Goal: Obtain resource: Obtain resource

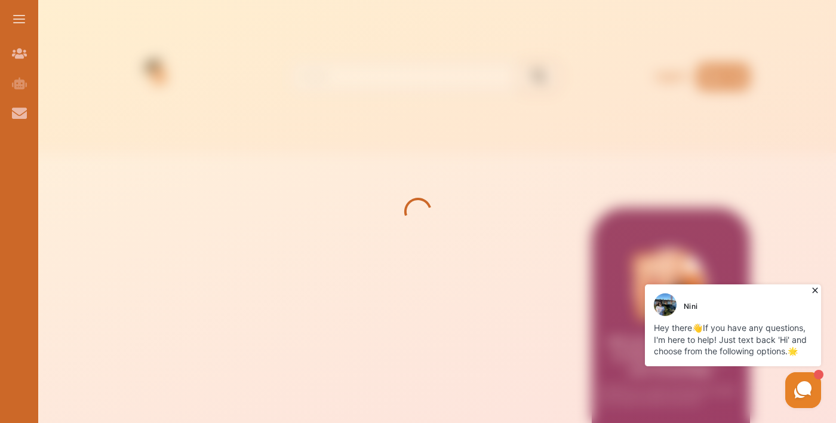
click at [812, 300] on div "Nini" at bounding box center [734, 304] width 161 height 23
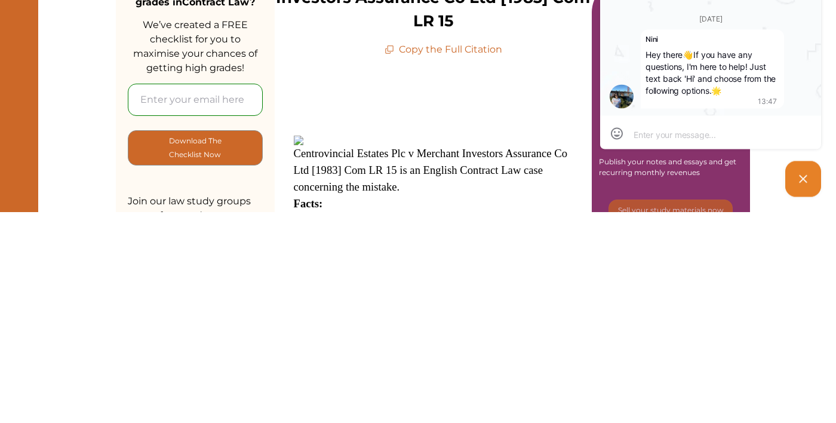
scroll to position [28, 0]
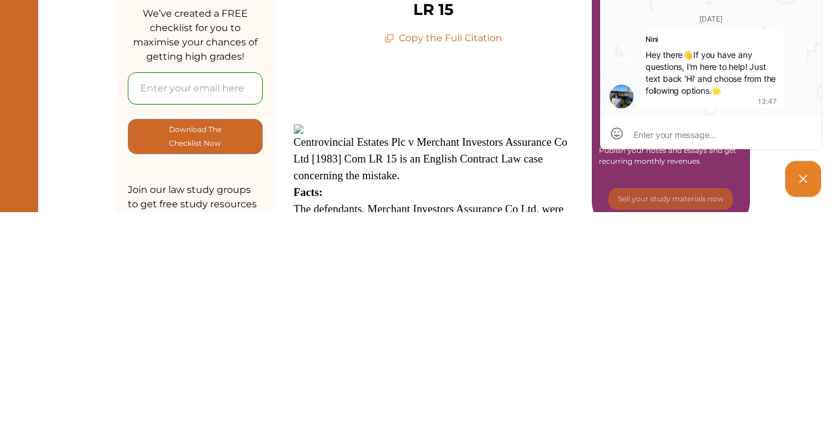
click at [497, 323] on p at bounding box center [433, 329] width 279 height 12
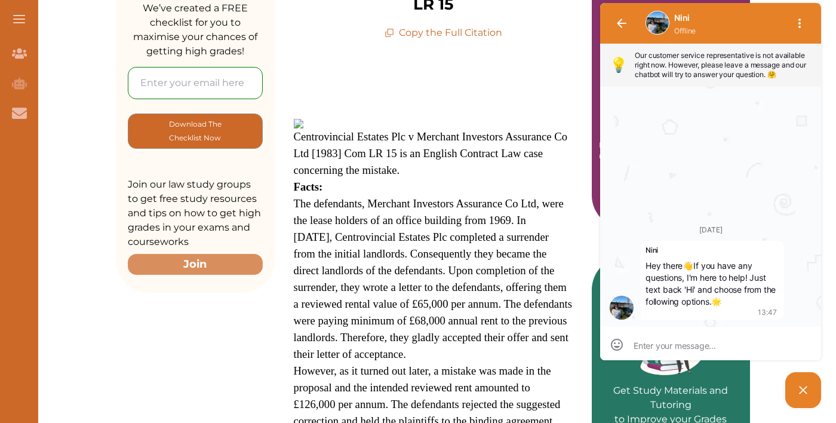
scroll to position [245, 0]
click at [612, 28] on button "button" at bounding box center [621, 23] width 29 height 29
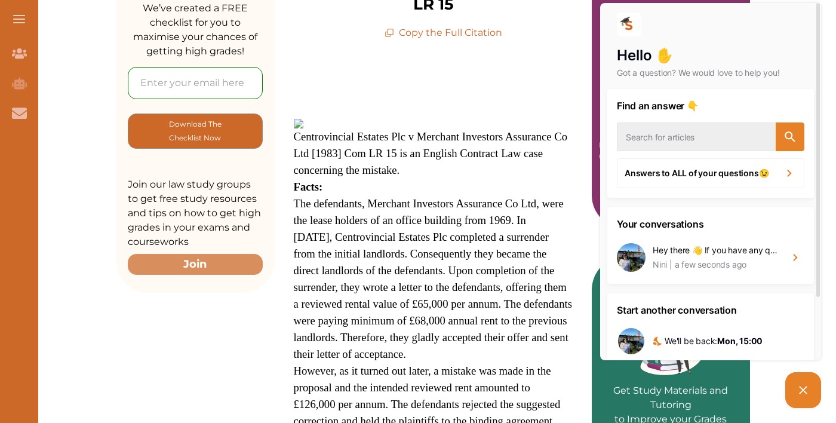
click at [805, 408] on div at bounding box center [803, 390] width 42 height 42
click at [803, 398] on picture at bounding box center [803, 390] width 36 height 36
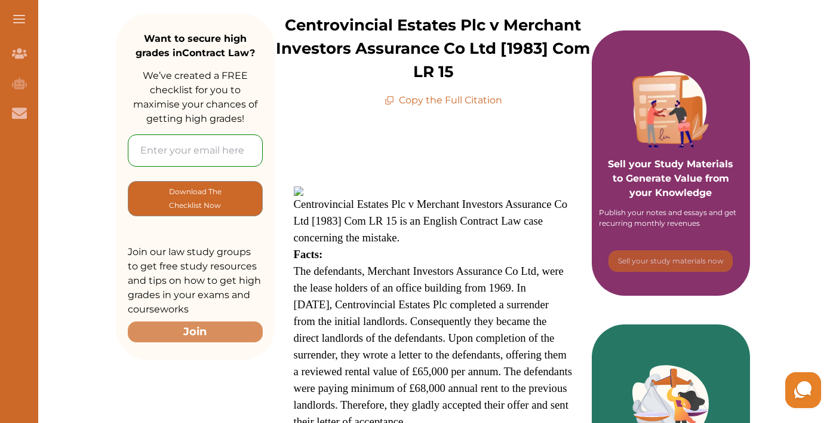
scroll to position [176, 0]
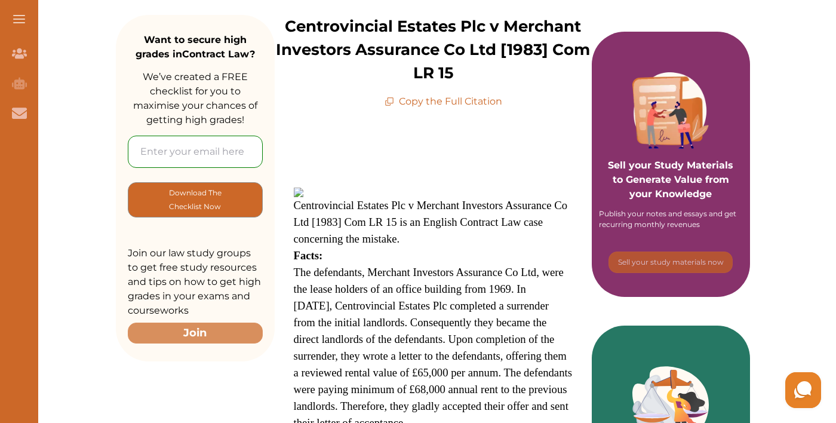
click at [493, 107] on p "Copy the Full Citation" at bounding box center [443, 101] width 118 height 14
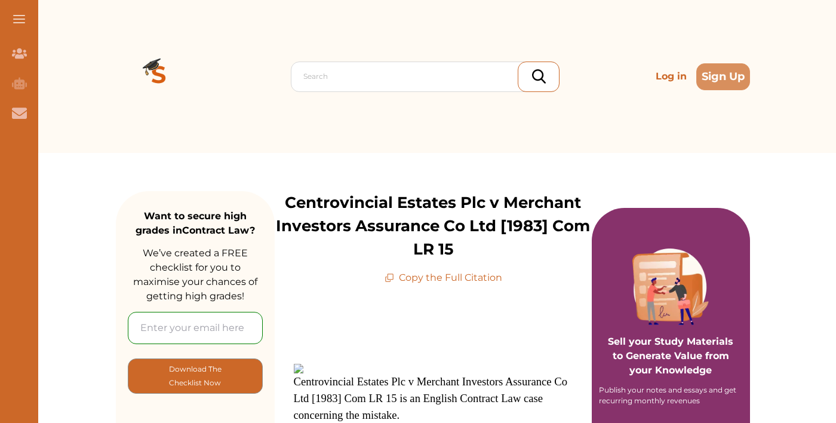
scroll to position [176, 0]
